Goal: Information Seeking & Learning: Learn about a topic

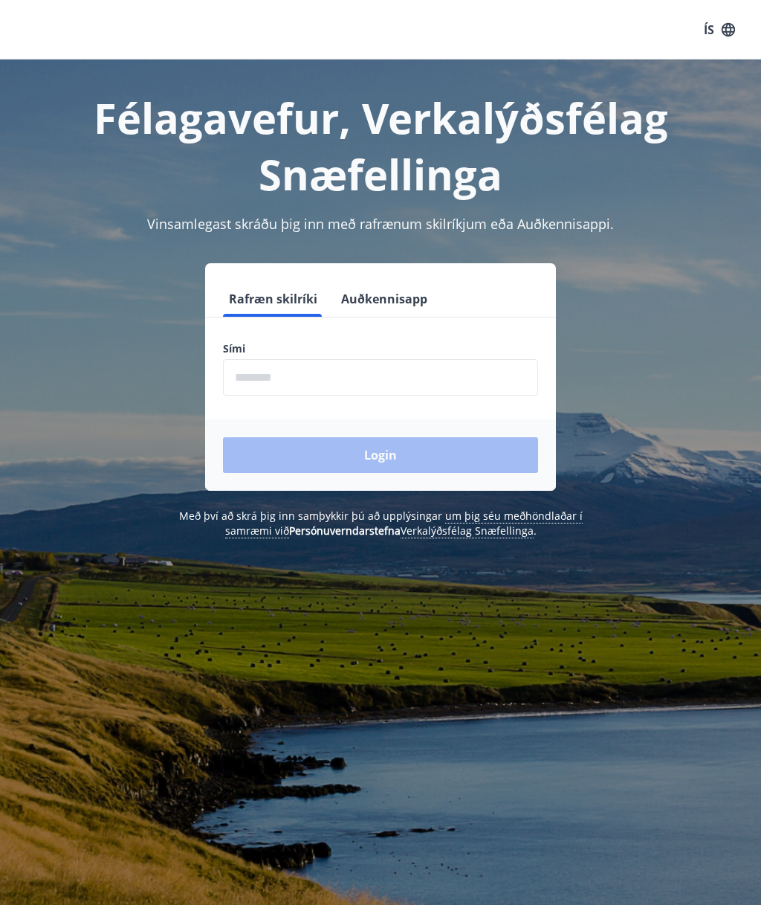
click at [381, 376] on input "phone" at bounding box center [380, 377] width 315 height 36
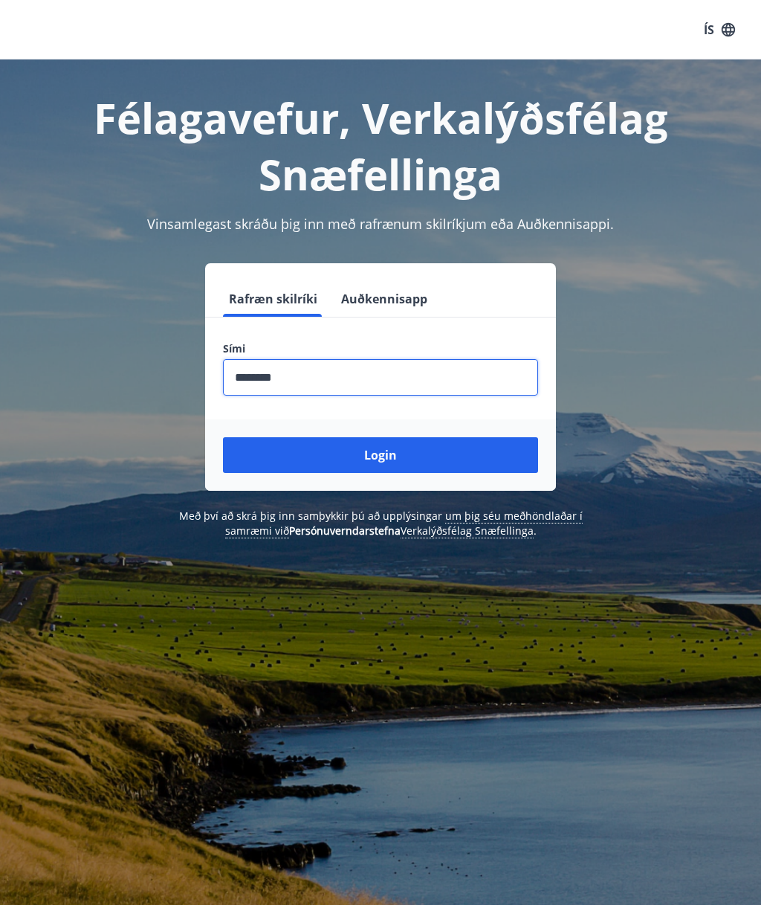
type input "********"
click at [466, 440] on button "Login" at bounding box center [380, 455] width 315 height 36
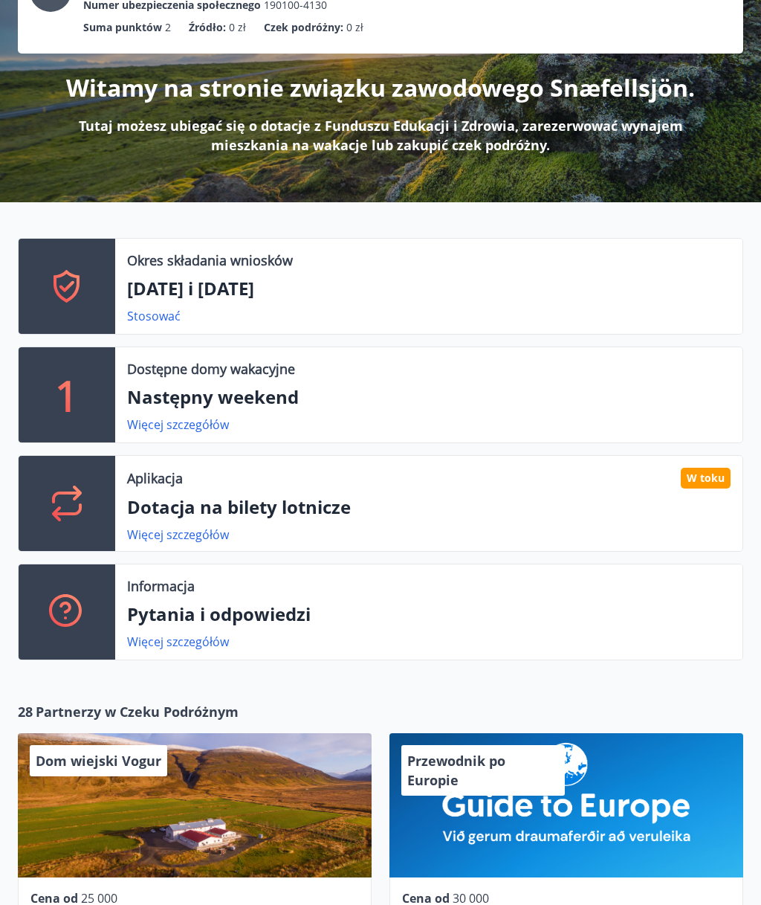
scroll to position [132, 0]
click at [562, 499] on p "Dotacja na bilety lotnicze" at bounding box center [429, 506] width 604 height 25
click at [214, 532] on font "Więcej szczegółów" at bounding box center [178, 534] width 102 height 16
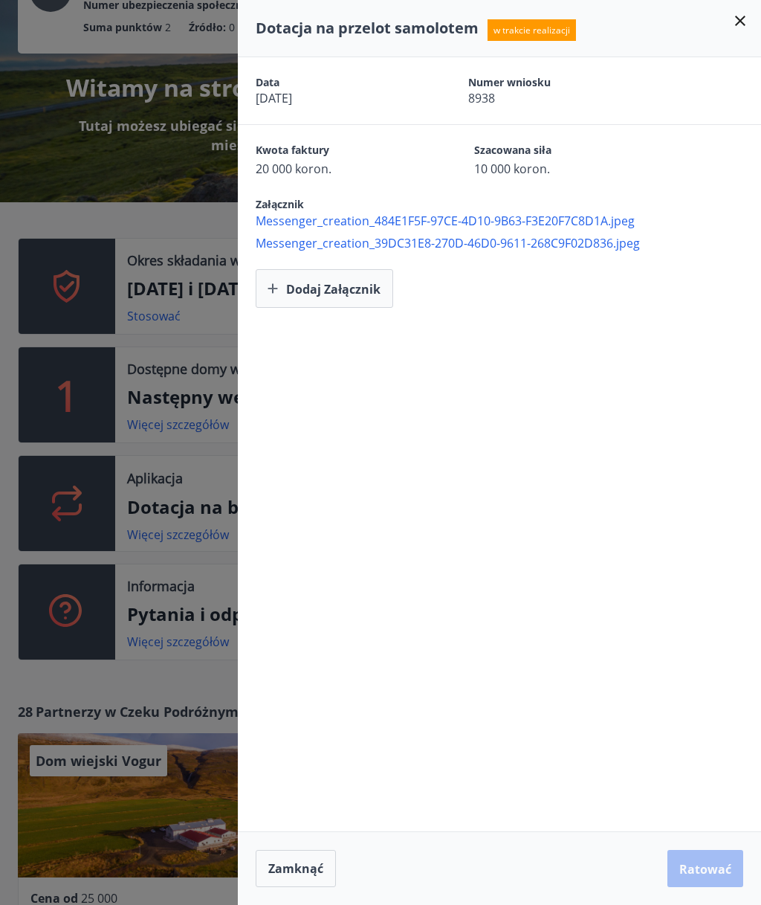
click at [741, 26] on icon at bounding box center [740, 21] width 18 height 18
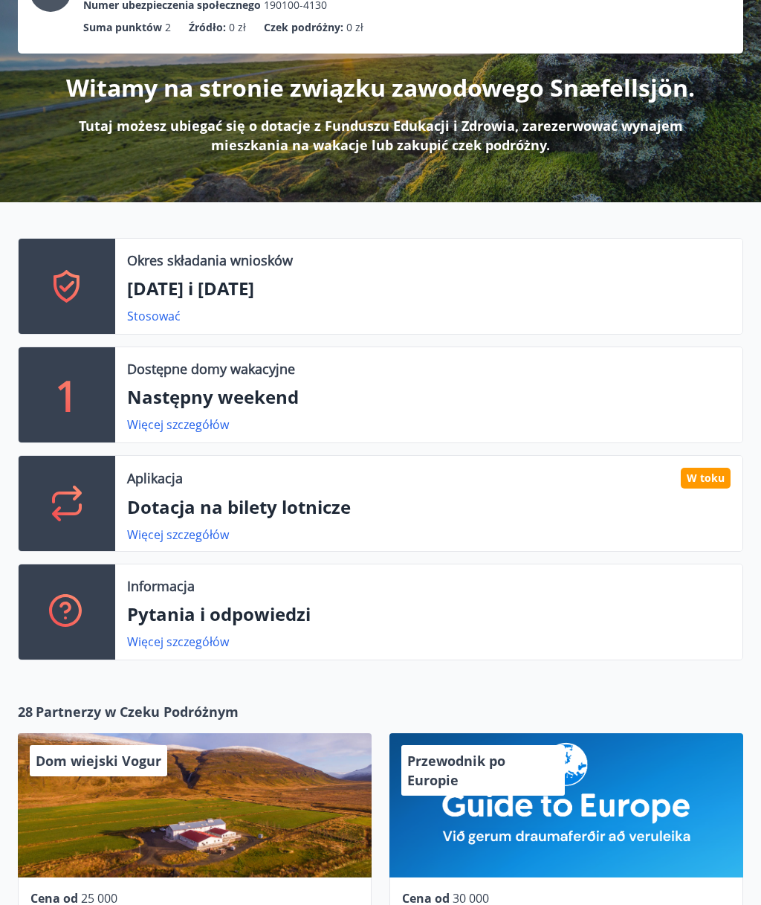
click at [675, 504] on p "Dotacja na bilety lotnicze" at bounding box center [429, 506] width 604 height 25
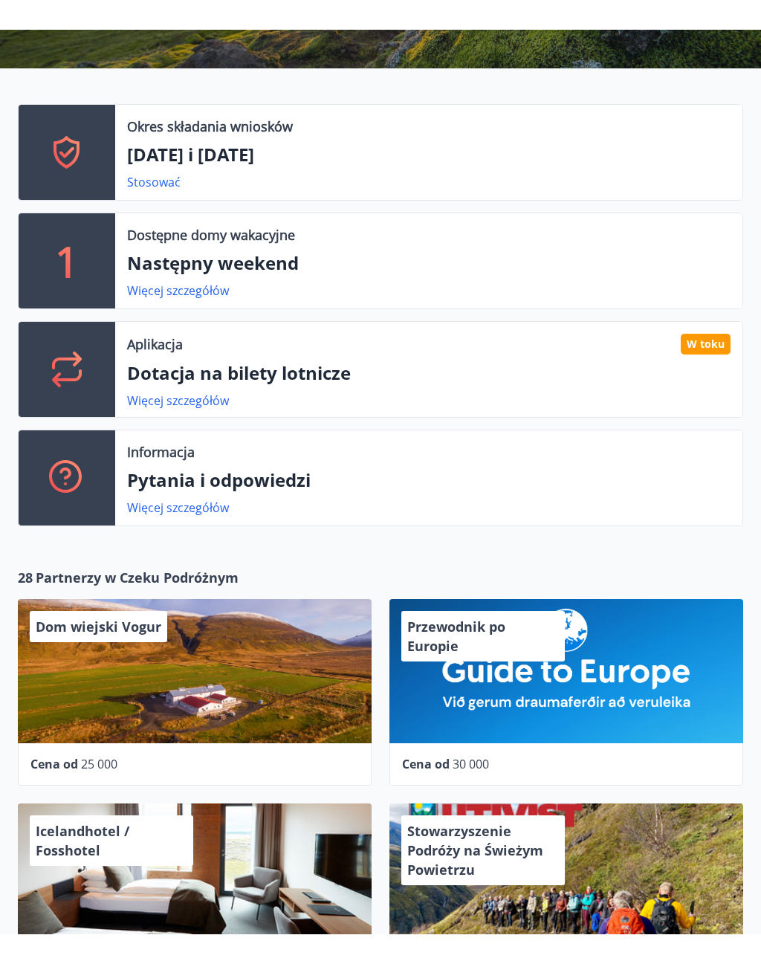
scroll to position [0, 0]
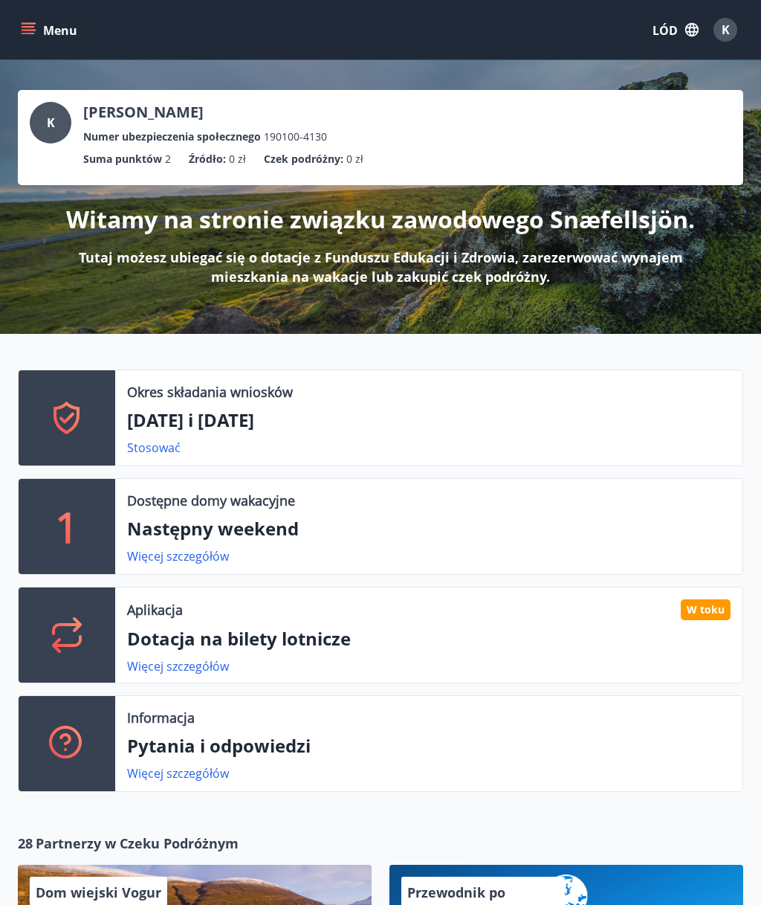
click at [724, 36] on font "K" at bounding box center [726, 30] width 8 height 16
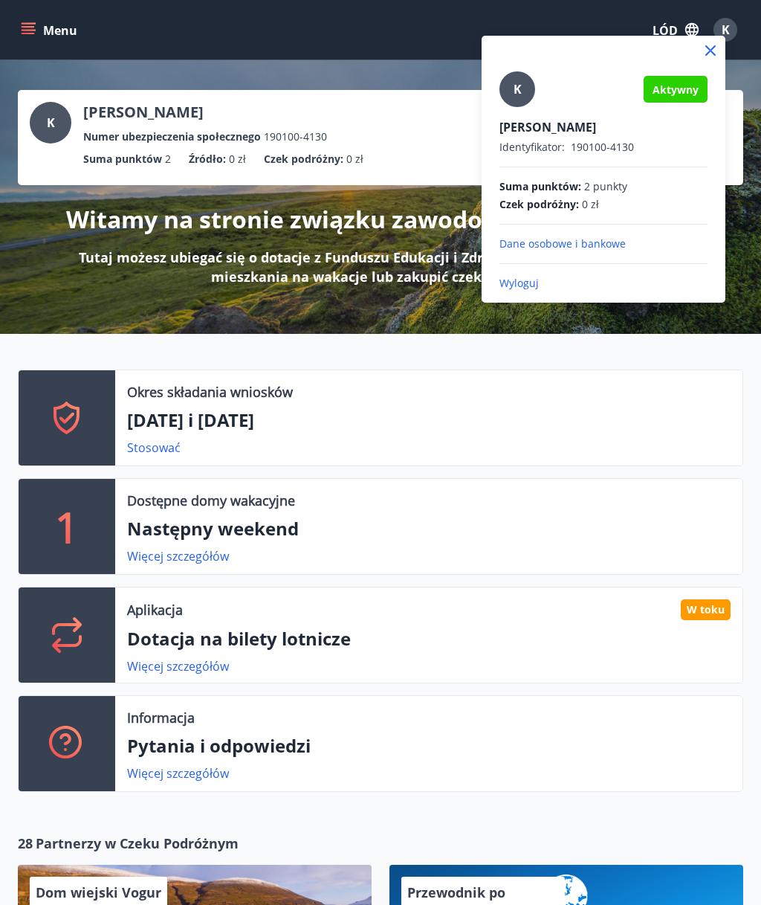
click at [424, 372] on div at bounding box center [380, 452] width 761 height 905
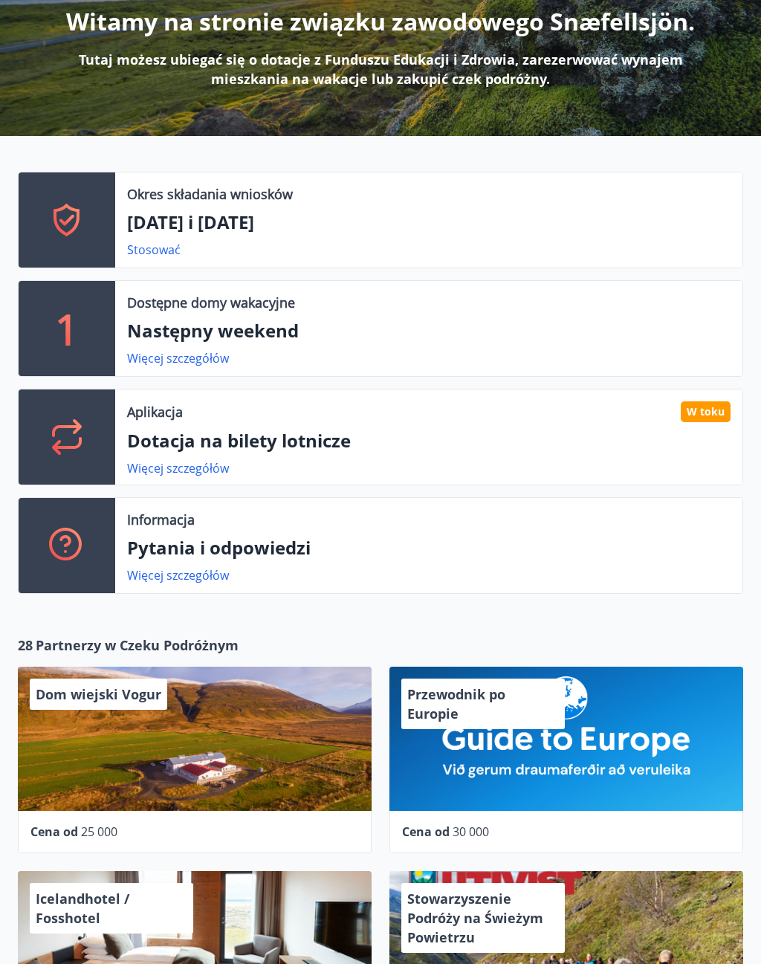
scroll to position [198, 0]
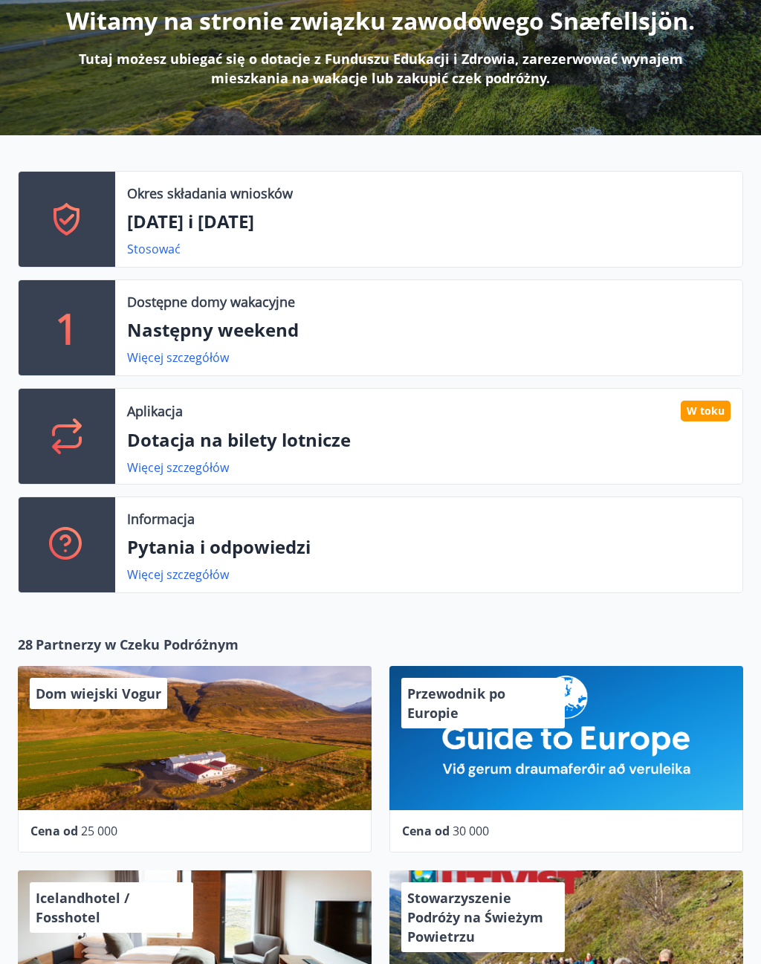
click at [705, 424] on div "Aplikacja W toku Dotacja na bilety lotnicze Więcej szczegółów" at bounding box center [428, 436] width 627 height 95
click at [320, 445] on font "Dotacja na bilety lotnicze" at bounding box center [239, 440] width 224 height 25
click at [213, 470] on font "Więcej szczegółów" at bounding box center [178, 467] width 102 height 16
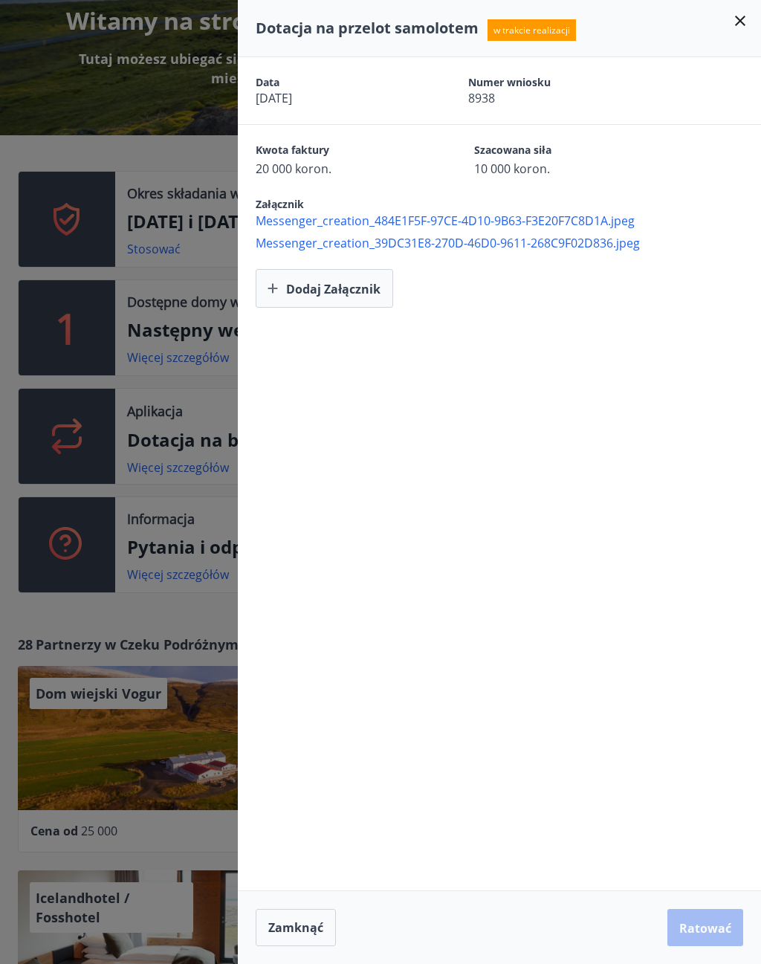
click at [485, 114] on div "Data 04.09.2025 Numer wniosku 8938" at bounding box center [499, 90] width 523 height 67
click at [523, 194] on div "Załącznik Messenger_creation_484E1F5F-97CE-4D10-9B63-F3E20F7C8D1A.jpeg Messenge…" at bounding box center [499, 214] width 523 height 74
click at [566, 141] on div "Kwota faktury 20 000 koron. Szacowana siła 10 000 koron." at bounding box center [499, 151] width 523 height 52
click at [559, 35] on font "w trakcie realizacji" at bounding box center [532, 30] width 77 height 13
click at [573, 228] on font "Messenger_creation_484E1F5F-97CE-4D10-9B63-F3E20F7C8D1A.jpeg" at bounding box center [445, 221] width 379 height 16
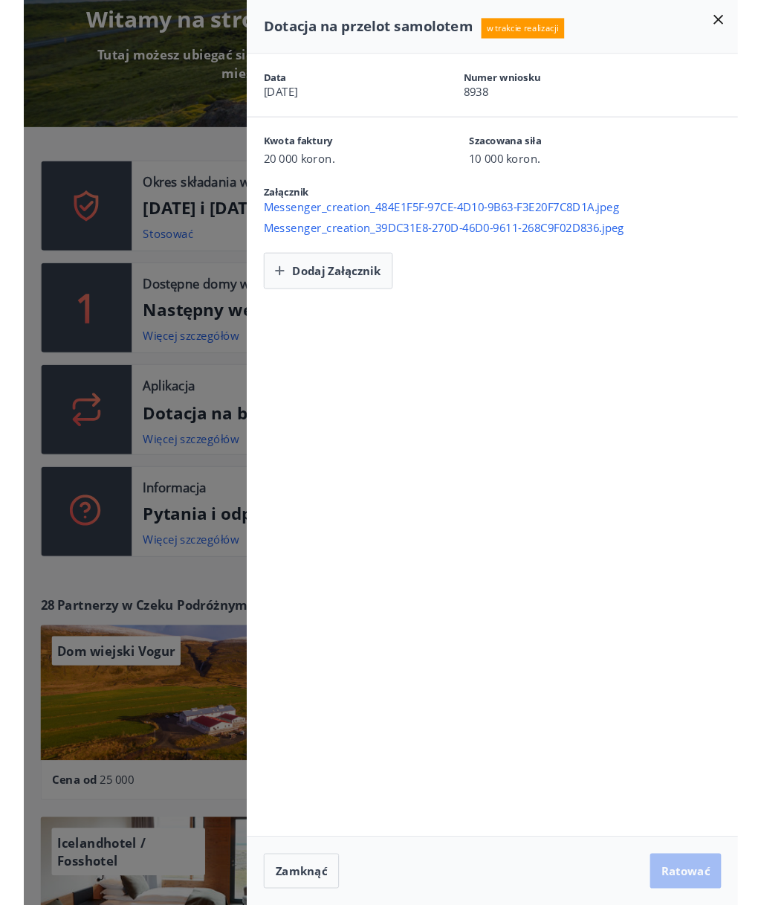
scroll to position [258, 0]
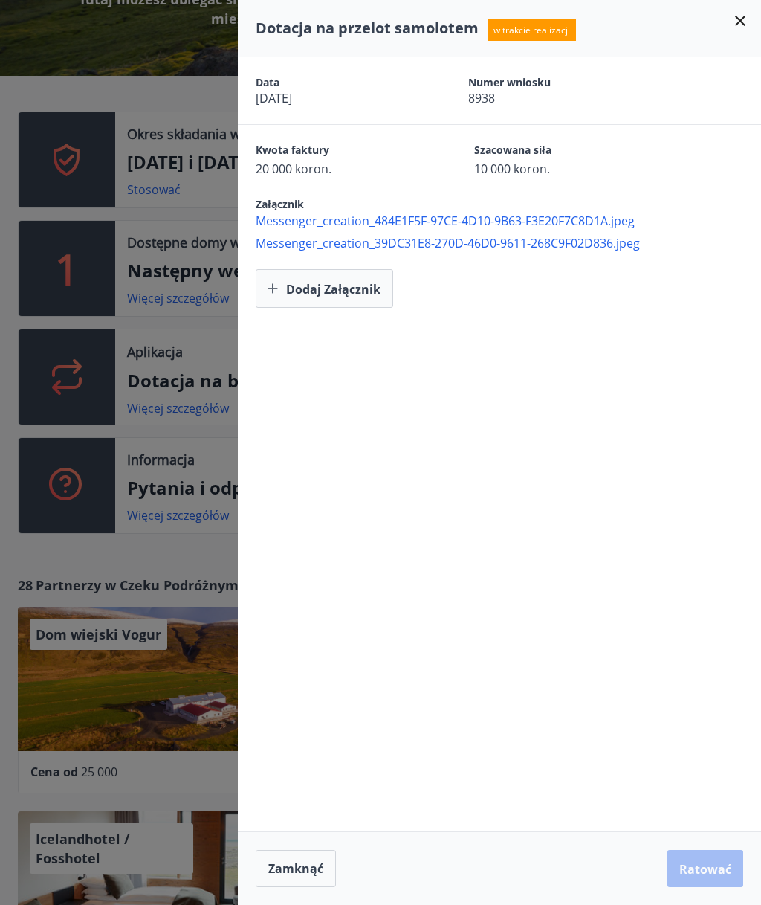
click at [207, 685] on div at bounding box center [380, 452] width 761 height 905
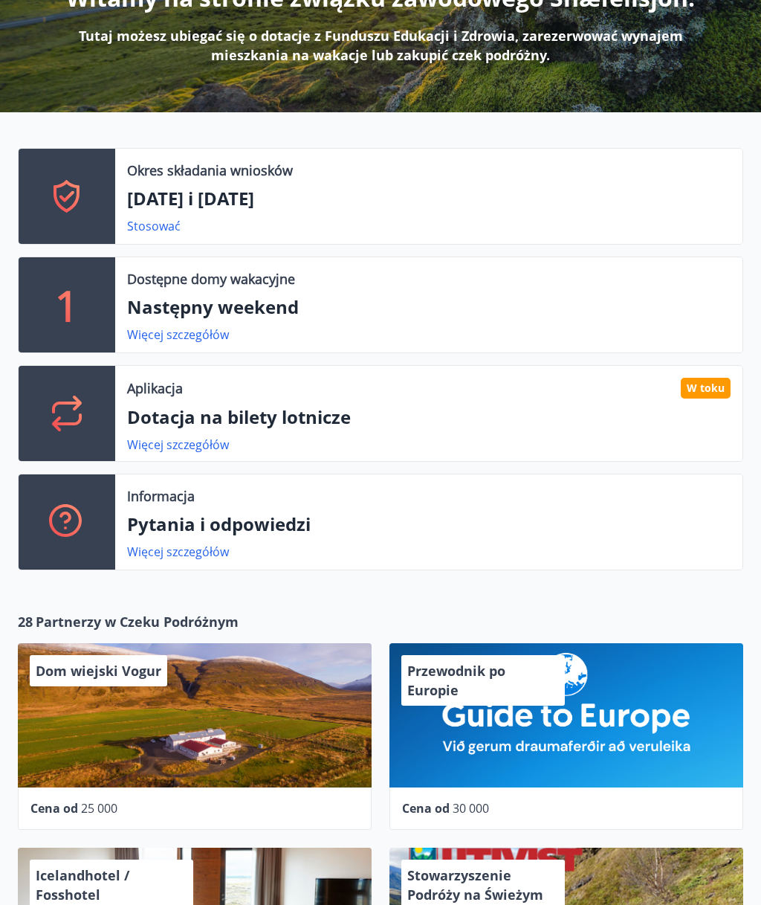
scroll to position [0, 0]
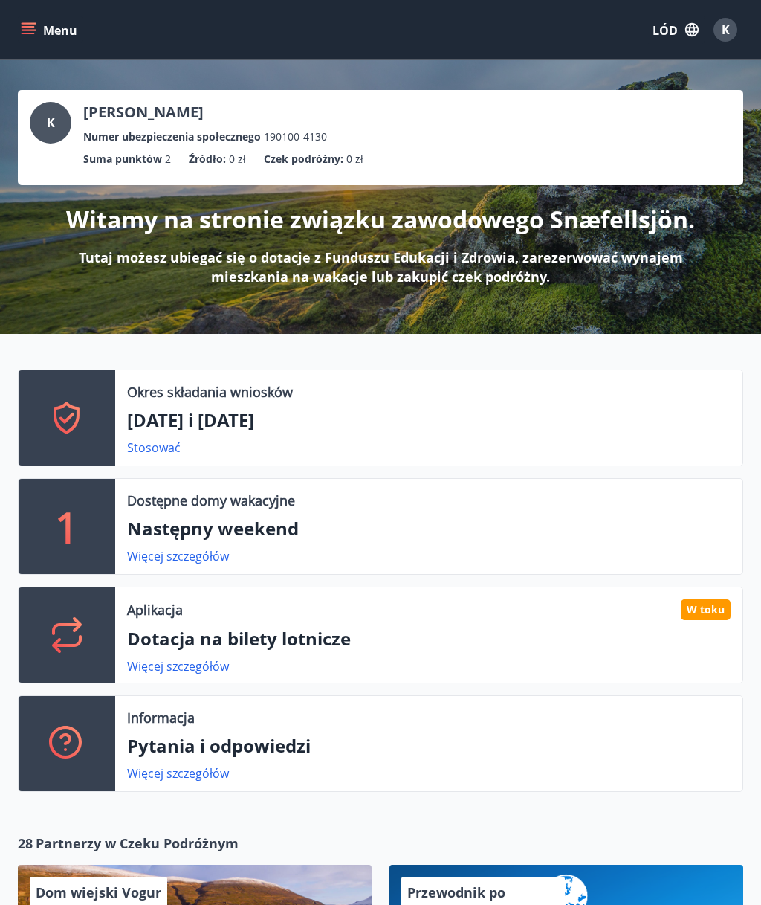
click at [47, 35] on font "Menu" at bounding box center [60, 30] width 34 height 16
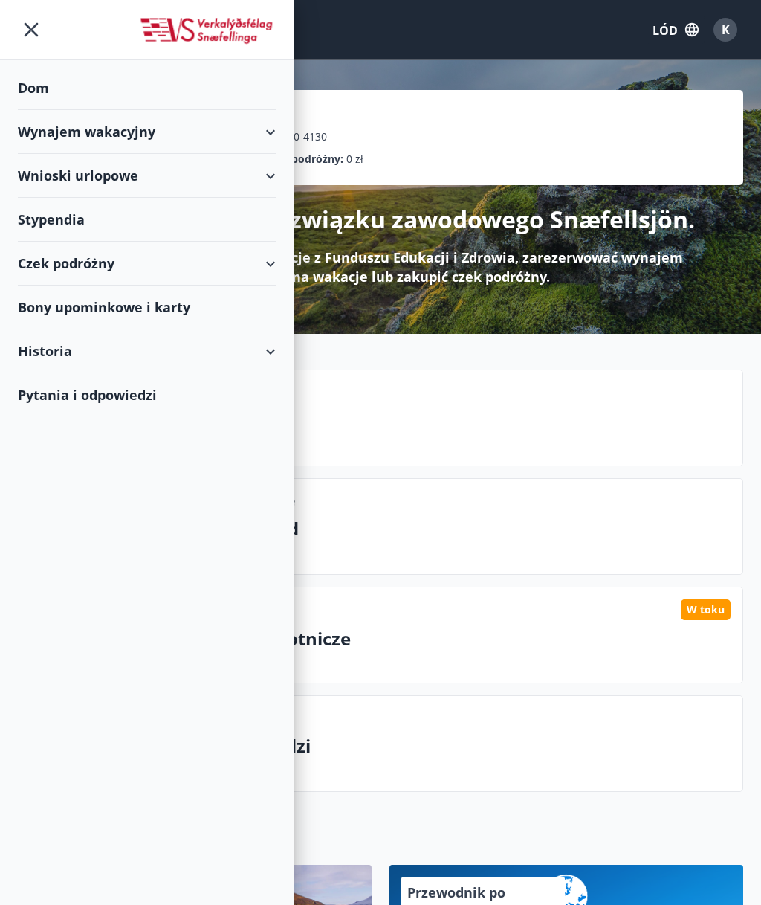
click at [262, 354] on div "Historia" at bounding box center [147, 351] width 258 height 44
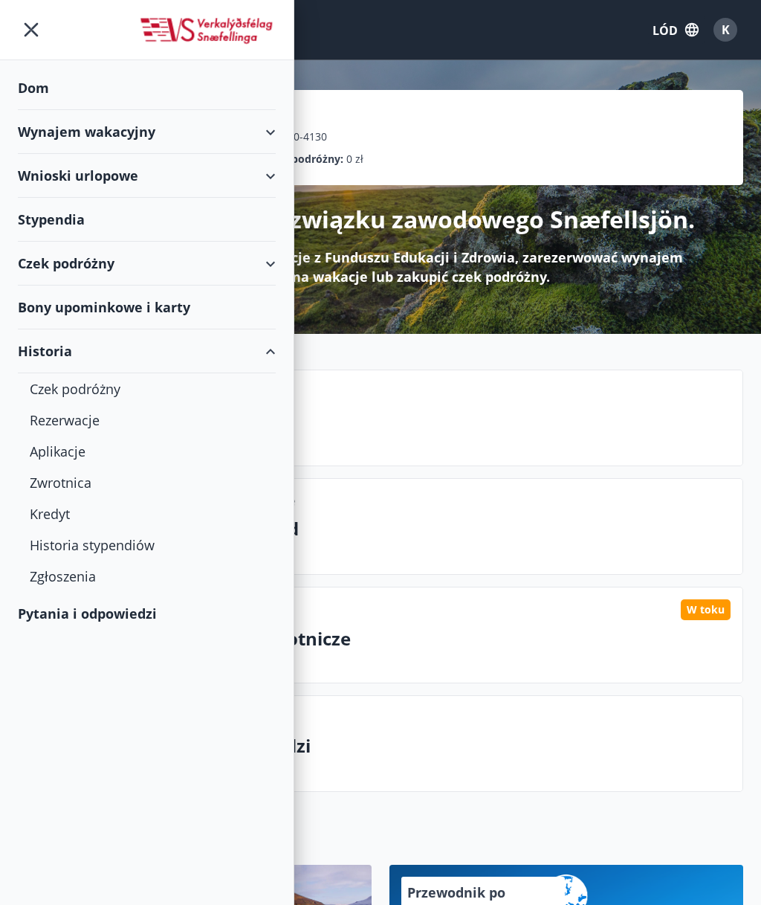
click at [117, 393] on font "Czek podróżny" at bounding box center [75, 389] width 91 height 18
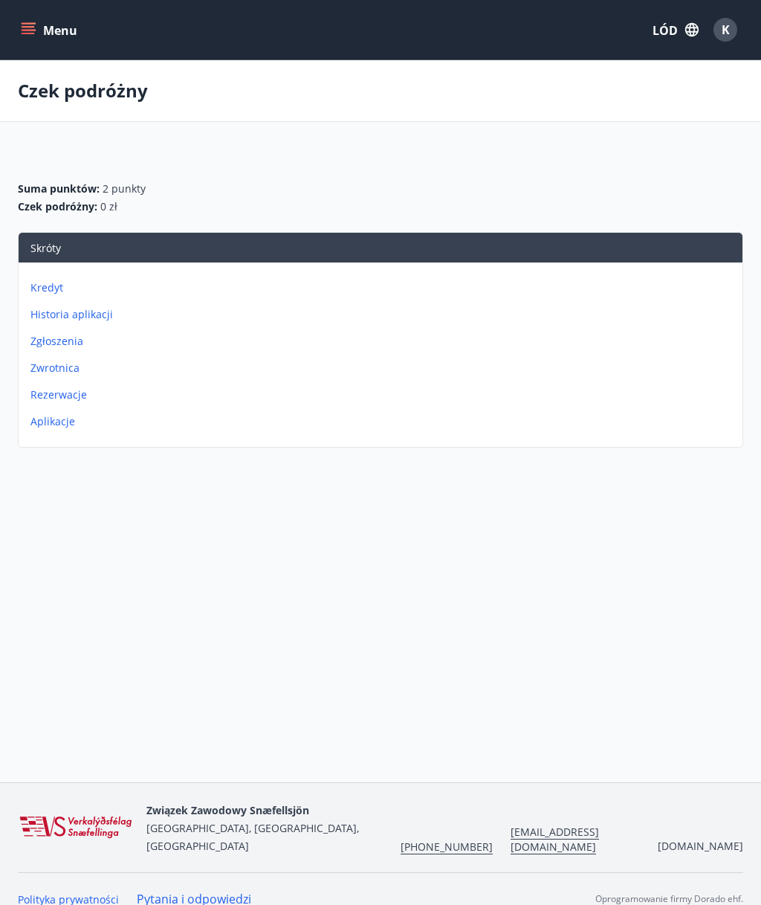
click at [97, 315] on font "Historia aplikacji" at bounding box center [71, 314] width 83 height 14
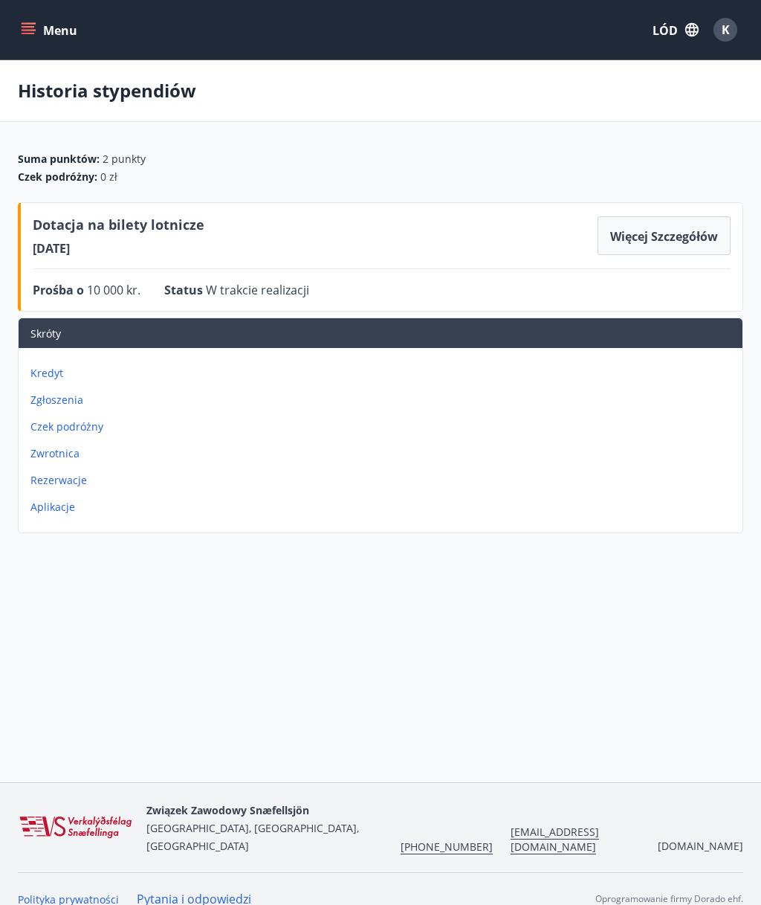
click at [683, 232] on font "Więcej szczegółów" at bounding box center [664, 236] width 108 height 16
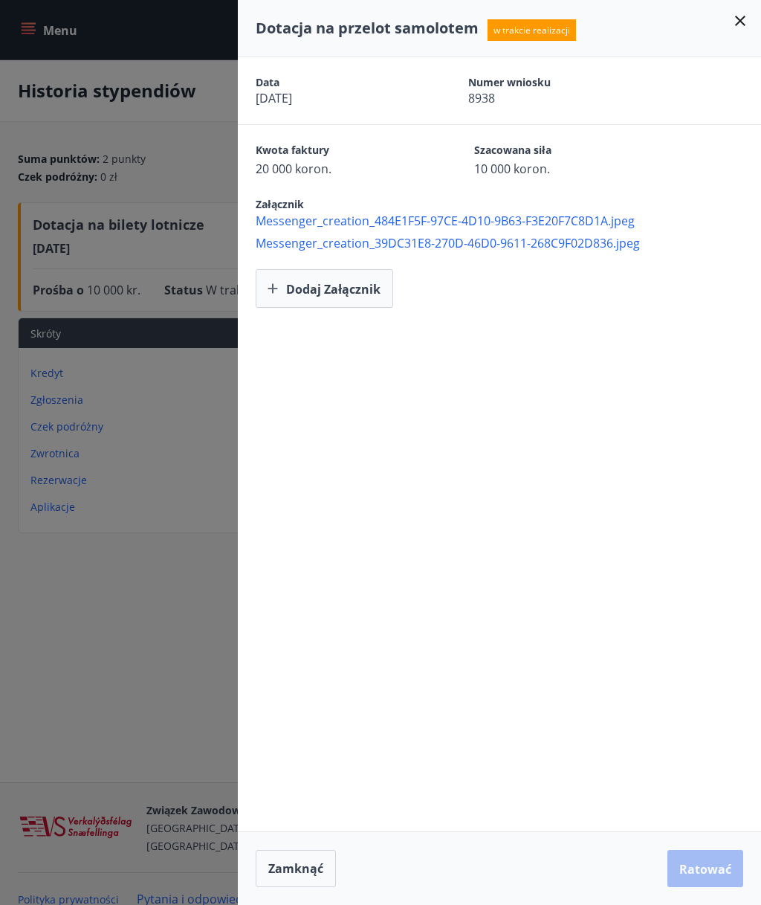
click at [166, 568] on div at bounding box center [380, 452] width 761 height 905
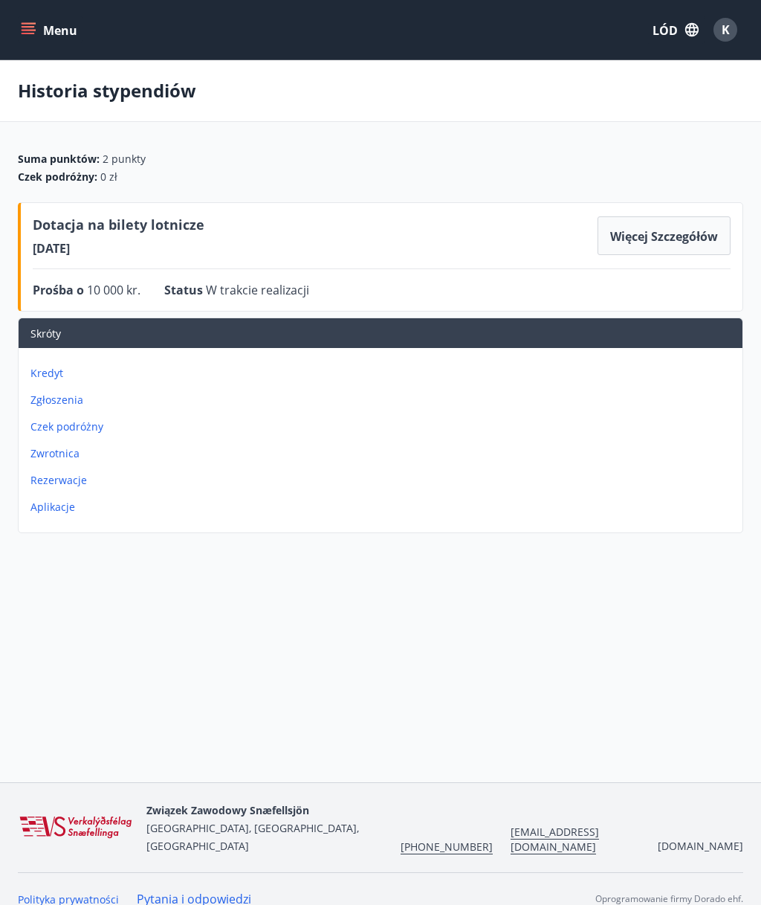
scroll to position [2, 0]
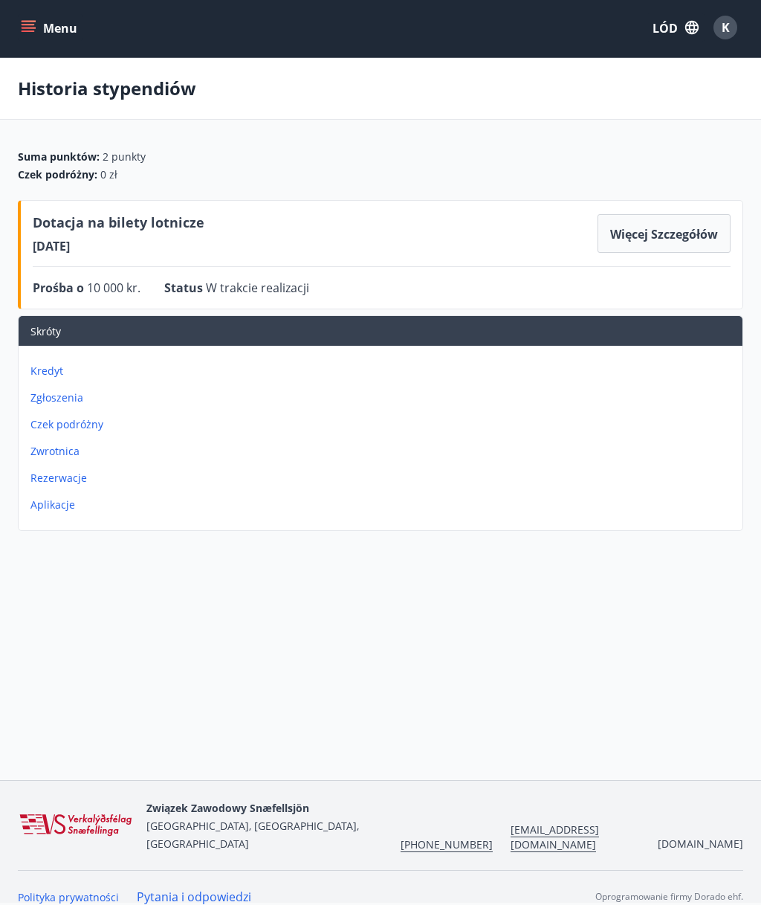
click at [59, 366] on font "Kredyt" at bounding box center [46, 370] width 33 height 14
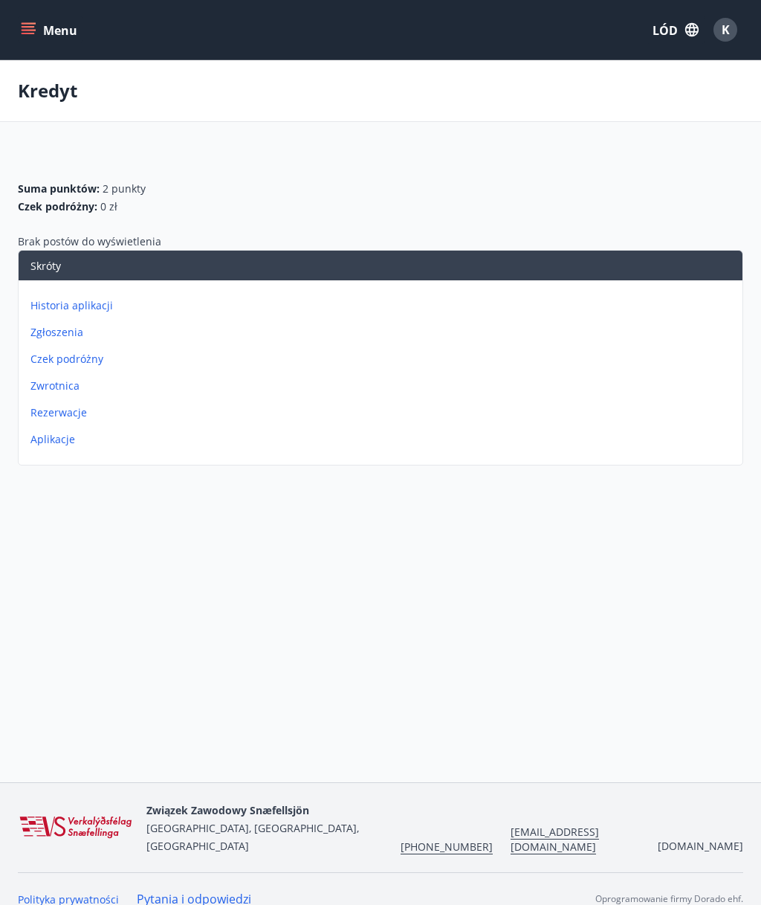
click at [71, 388] on font "Zwrotnica" at bounding box center [54, 385] width 49 height 14
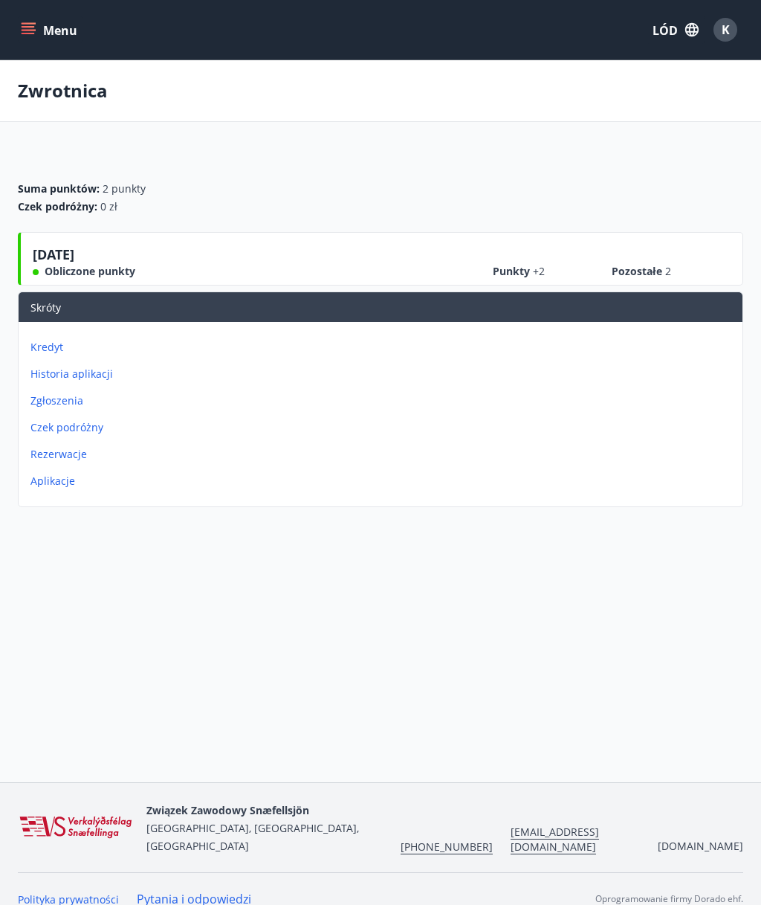
click at [92, 431] on font "Czek podróżny" at bounding box center [66, 427] width 73 height 14
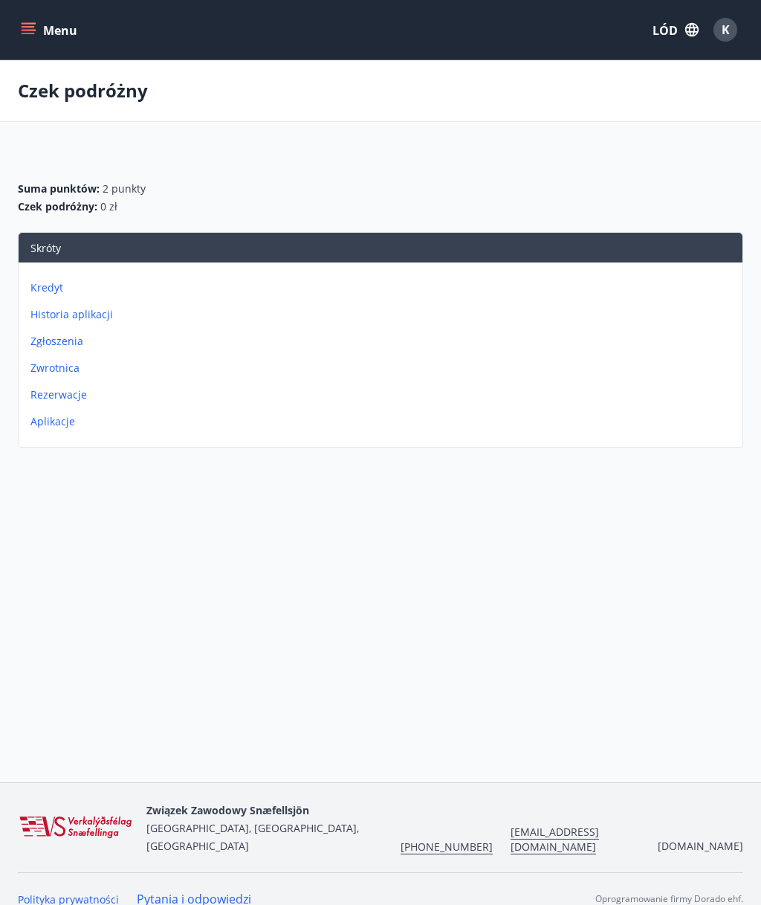
click at [80, 394] on font "Rezerwacje" at bounding box center [58, 394] width 56 height 14
click at [682, 33] on button "LÓD" at bounding box center [676, 30] width 58 height 28
click at [505, 93] on font "angielski" at bounding box center [497, 95] width 44 height 14
click at [204, 583] on div "Menu LÓD K Rezerwacje Suma punktów : 2 punkty Czek podróżny : 0 zł Skrót Kredyt…" at bounding box center [380, 391] width 761 height 782
click at [62, 32] on font "Menu" at bounding box center [60, 30] width 34 height 16
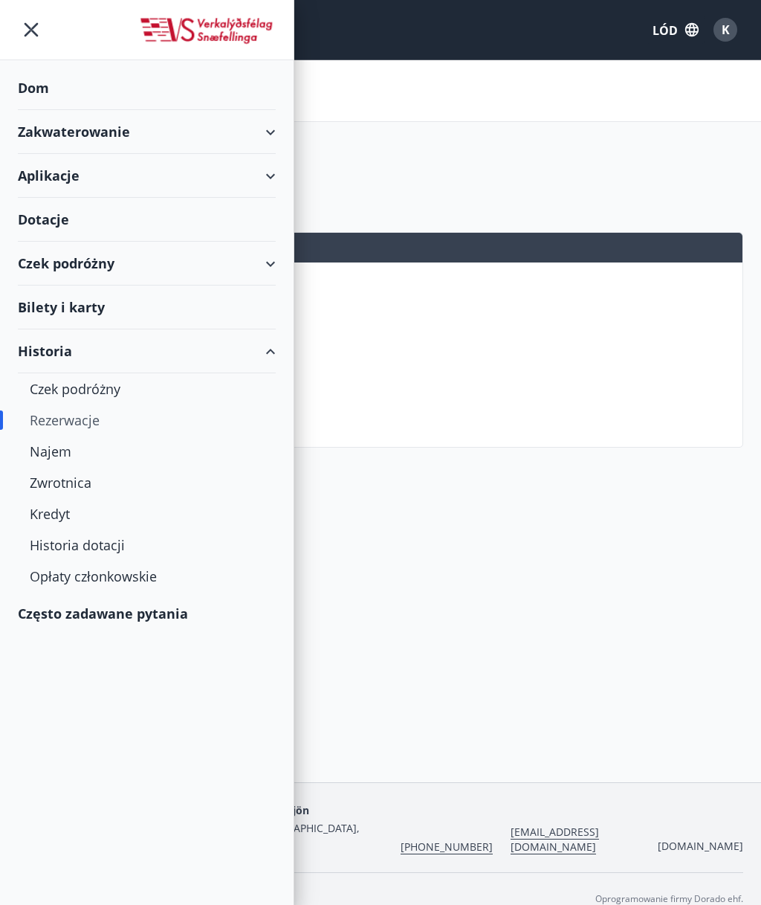
click at [264, 309] on div "Bilety i karty" at bounding box center [147, 307] width 258 height 44
click at [46, 175] on font "Aplikacje" at bounding box center [49, 175] width 62 height 18
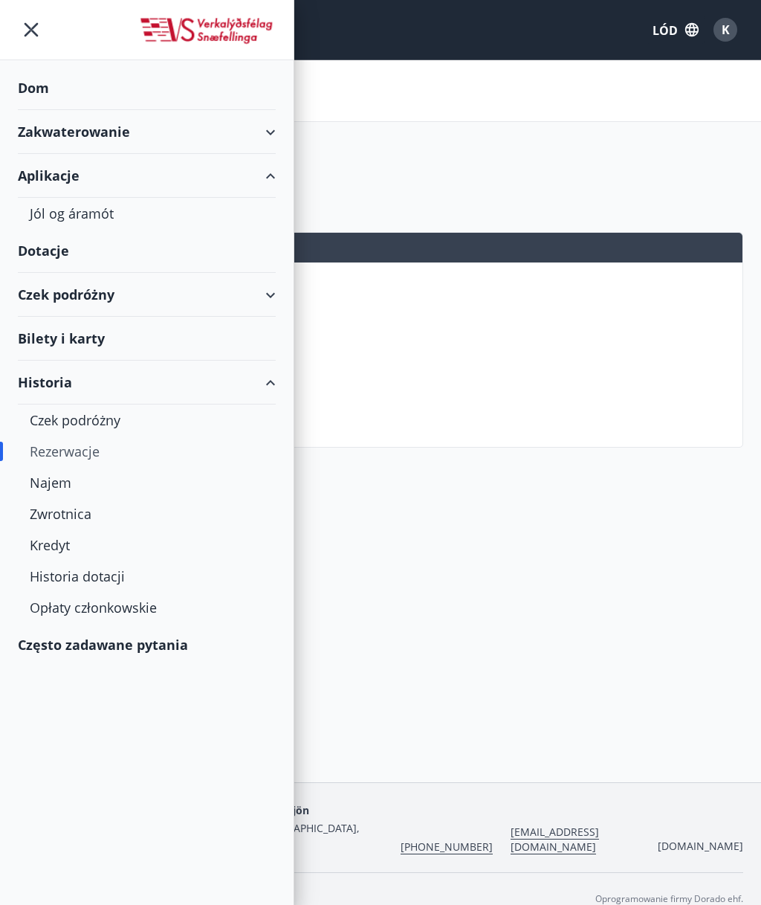
click at [38, 219] on div "Jól og áramót" at bounding box center [147, 213] width 234 height 31
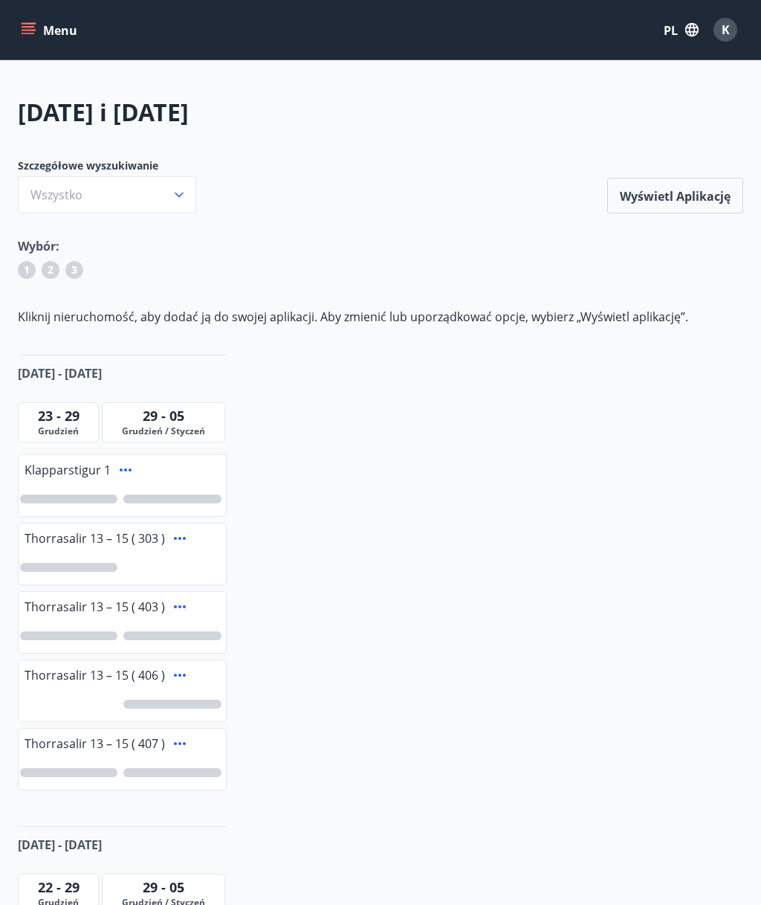
click at [688, 36] on icon "button" at bounding box center [692, 30] width 16 height 16
click at [572, 256] on div at bounding box center [380, 452] width 761 height 905
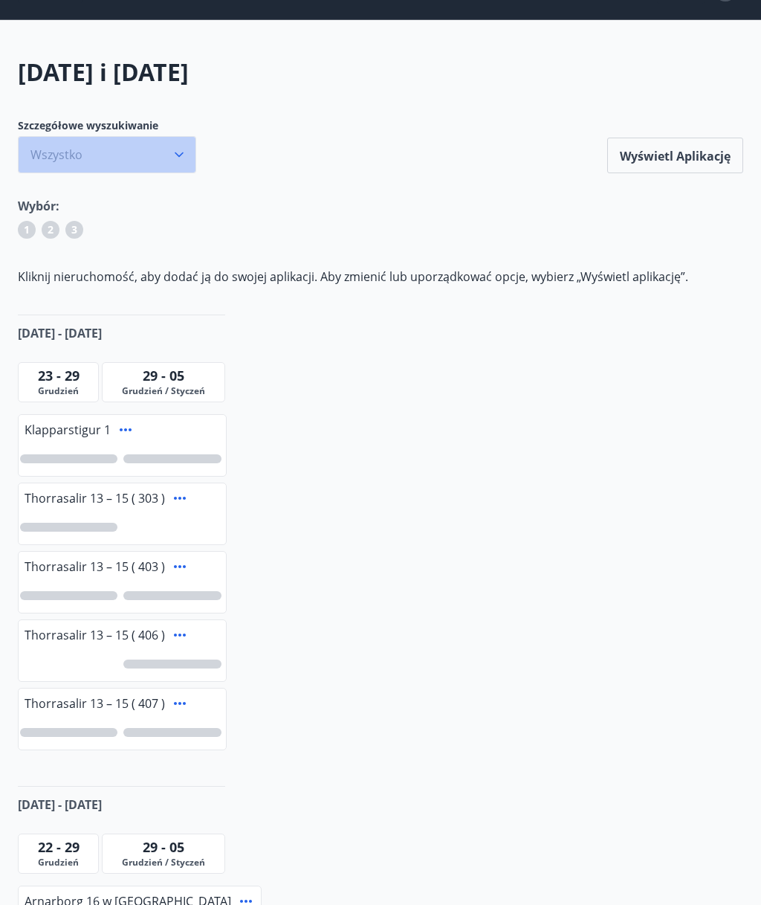
click at [45, 154] on font "Wszystko" at bounding box center [56, 155] width 52 height 16
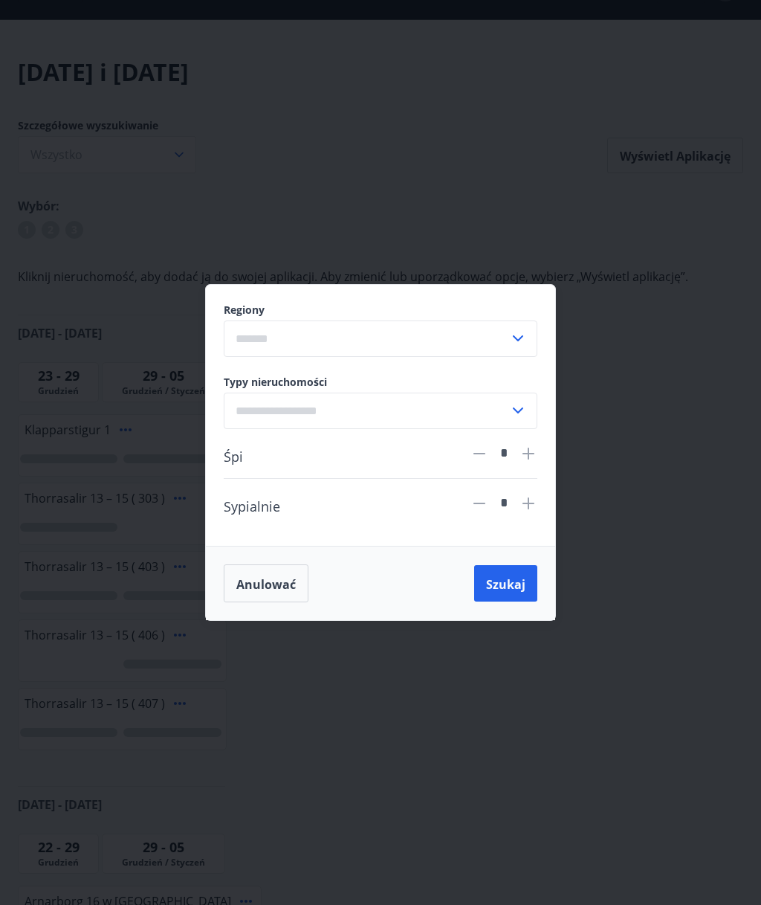
click at [621, 339] on div "Regiony ​ Typy nieruchomości ​ Śpi * Sypialnie * Anulować Szukaj" at bounding box center [380, 452] width 761 height 905
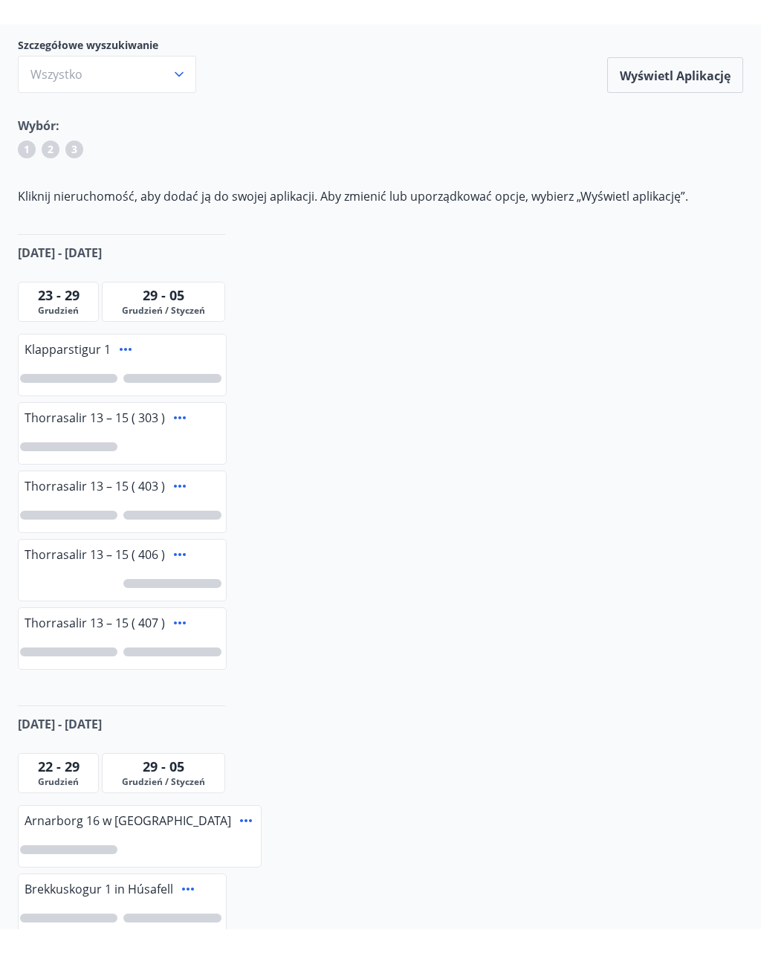
scroll to position [0, 0]
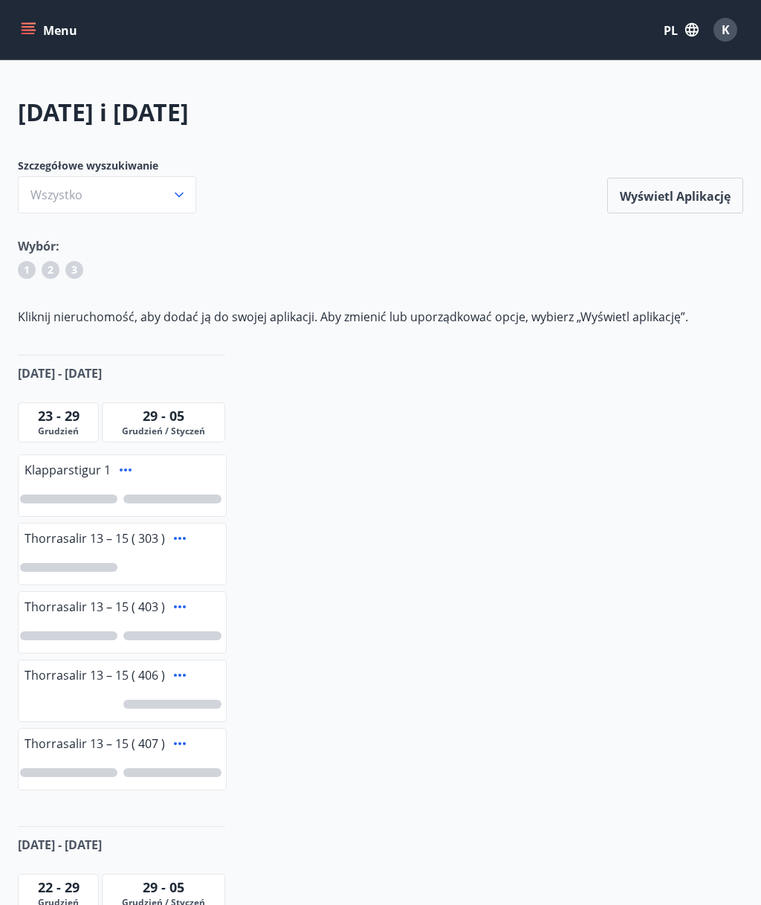
click at [32, 30] on icon "menu" at bounding box center [30, 29] width 16 height 1
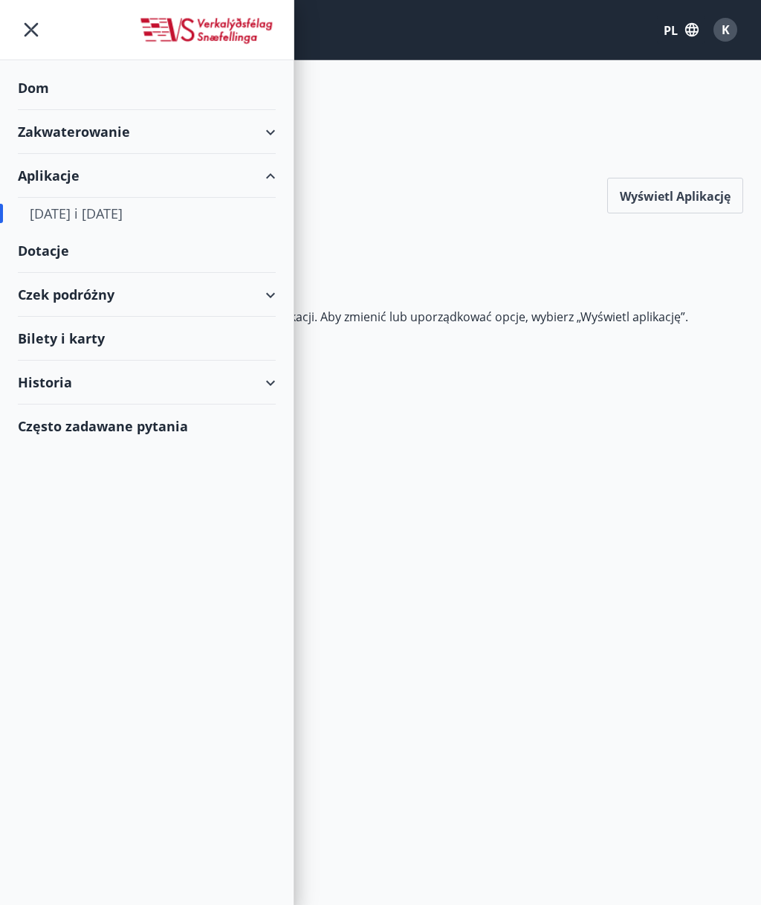
click at [34, 133] on font "Zakwaterowanie" at bounding box center [74, 132] width 112 height 18
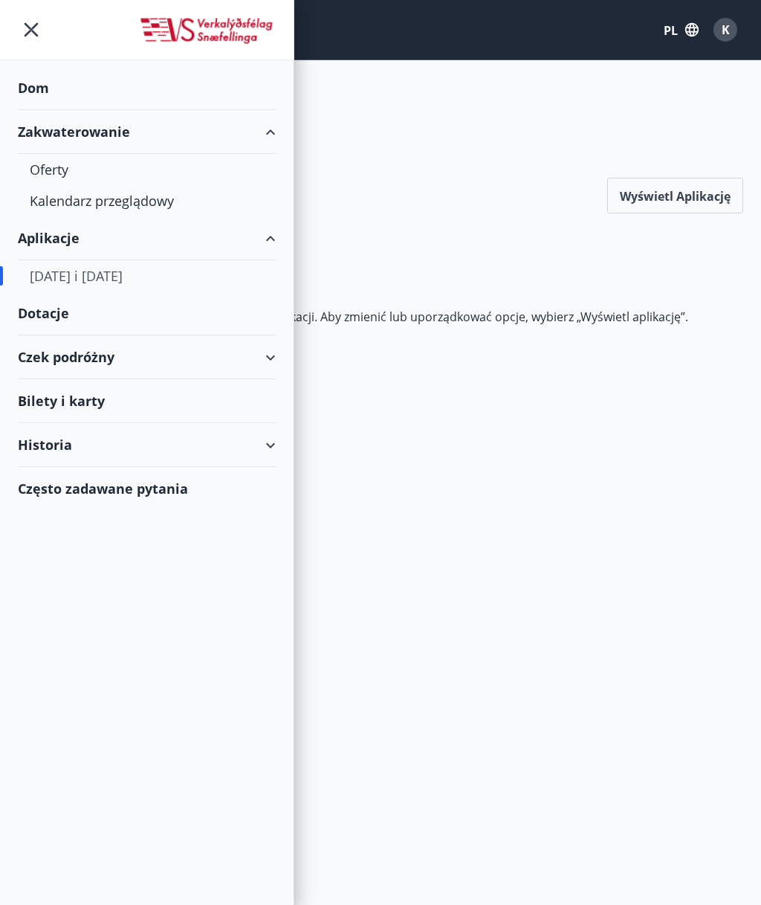
click at [40, 320] on font "Dotacje" at bounding box center [43, 313] width 51 height 18
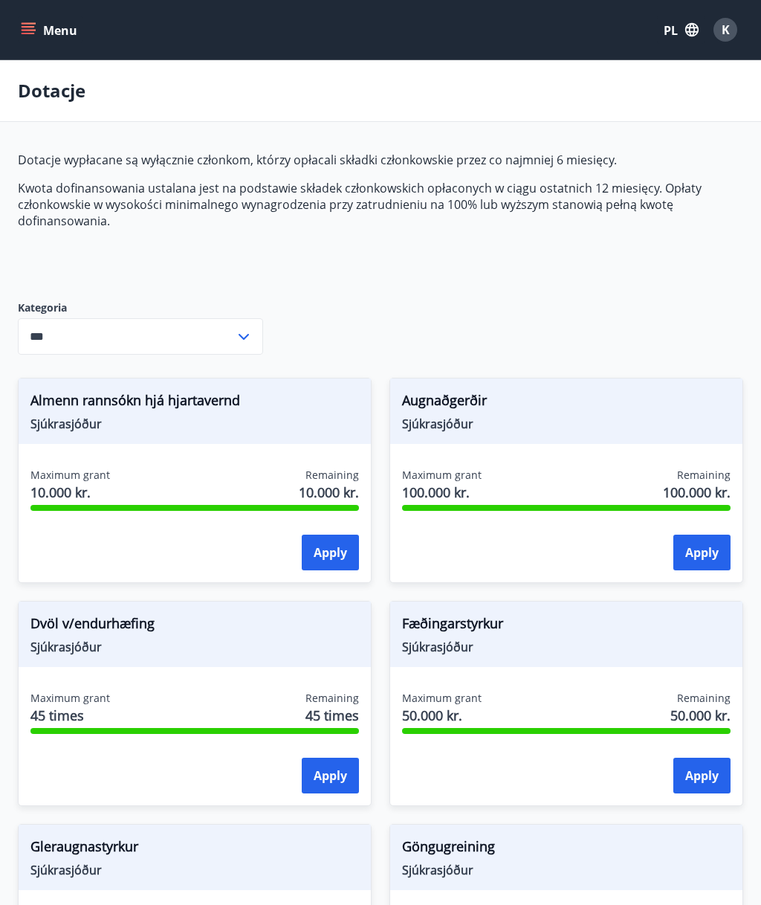
type input "***"
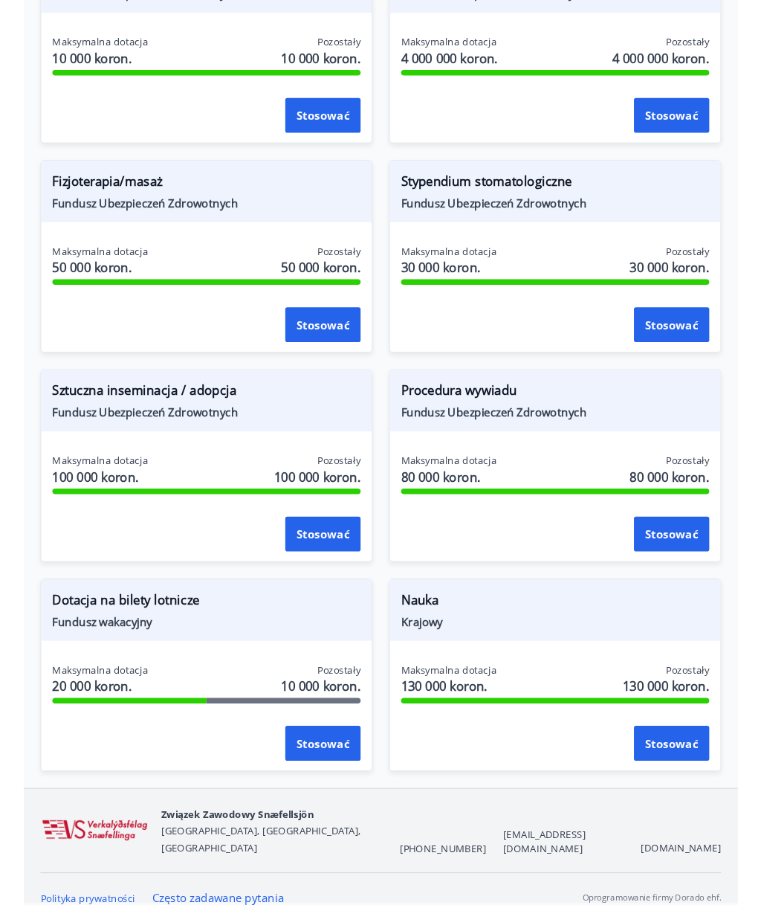
scroll to position [1382, 0]
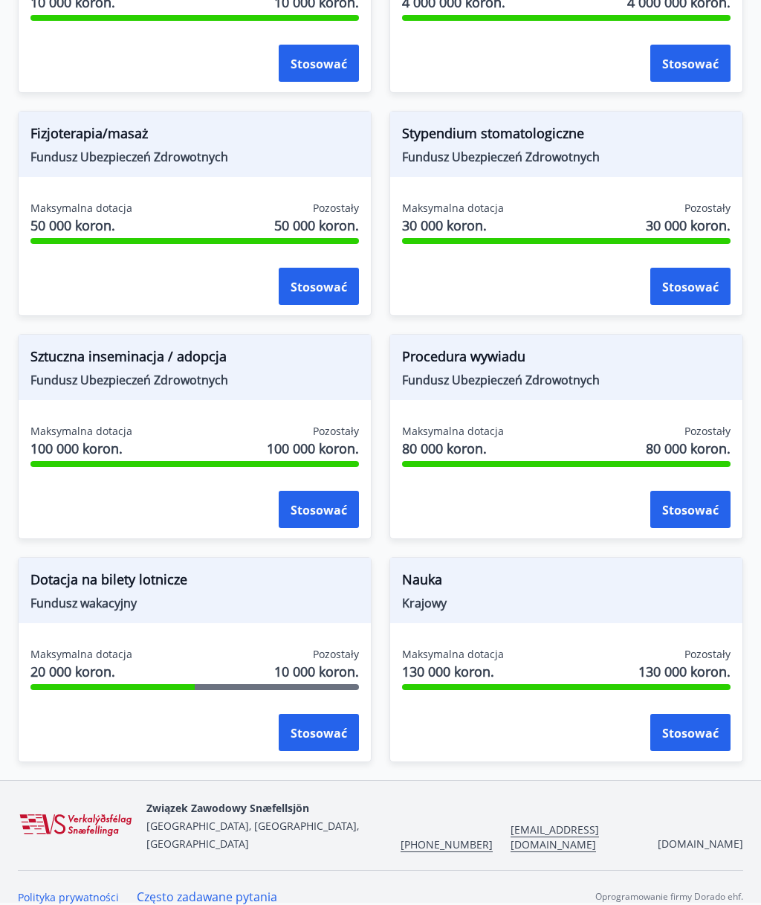
click at [86, 637] on div "Dotacja na bilety lotnicze Fundusz wakacyjny Maksymalna dotacja 20 000 koron. P…" at bounding box center [195, 659] width 354 height 205
click at [303, 745] on button "Stosować" at bounding box center [319, 732] width 80 height 37
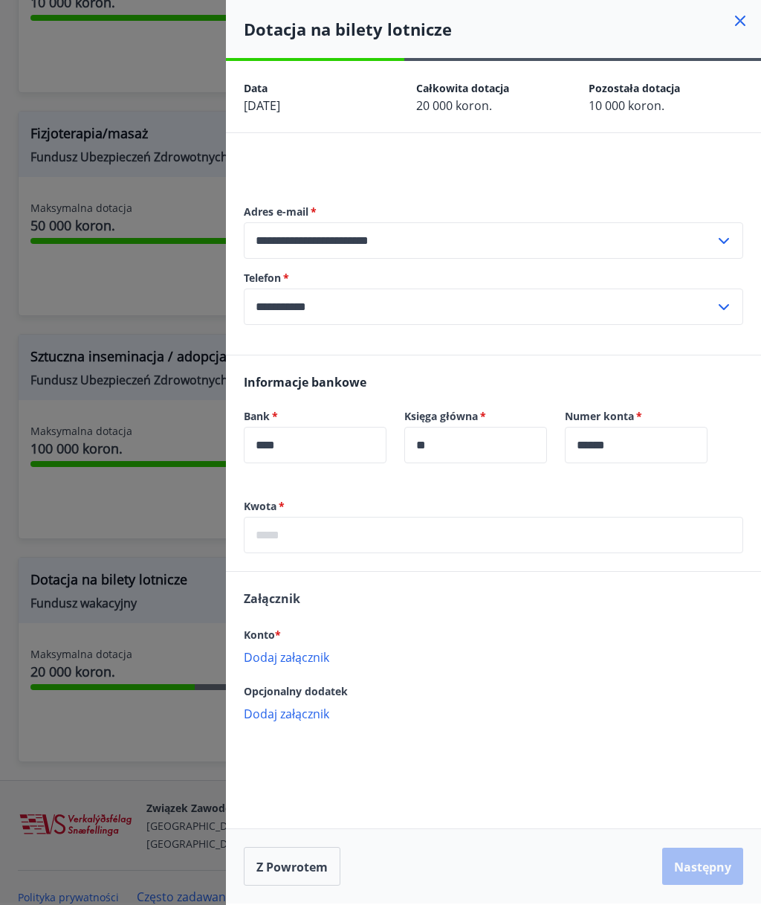
click at [70, 717] on div at bounding box center [380, 452] width 761 height 905
